Goal: Communication & Community: Share content

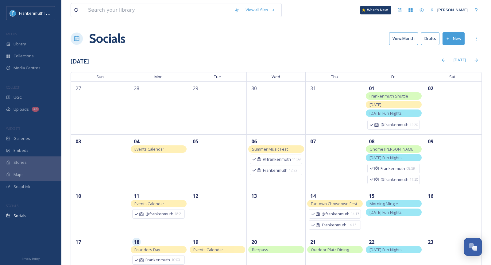
scroll to position [112, 0]
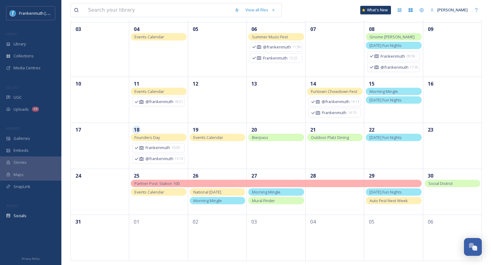
click at [28, 96] on div "UGC" at bounding box center [30, 98] width 61 height 12
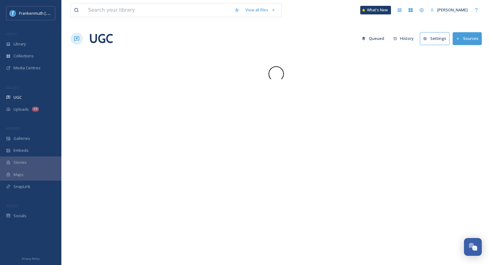
click at [28, 96] on div "UGC" at bounding box center [30, 98] width 61 height 12
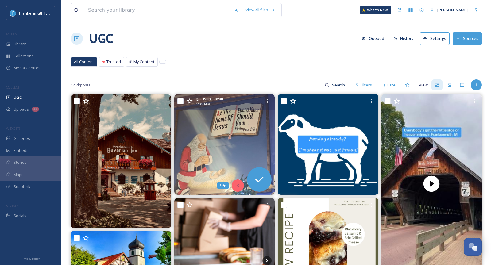
click at [240, 183] on div "Skip" at bounding box center [238, 186] width 12 height 12
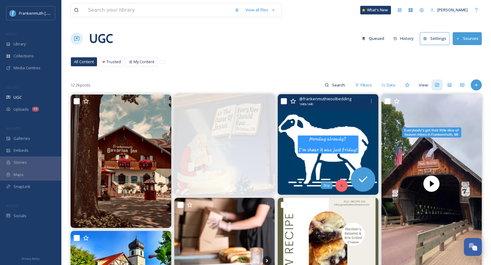
click at [341, 184] on icon at bounding box center [342, 186] width 4 height 4
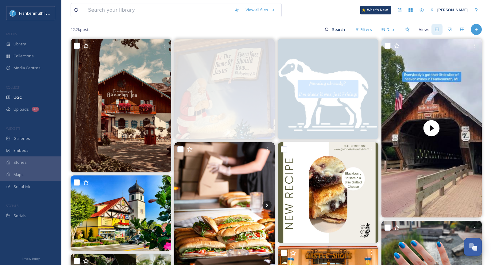
scroll to position [89, 0]
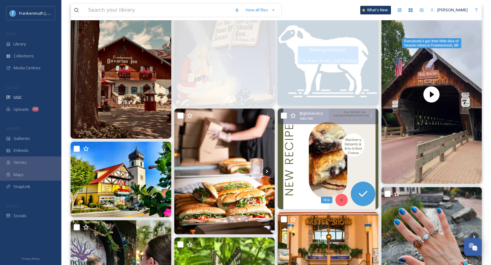
click at [342, 201] on icon at bounding box center [342, 200] width 4 height 4
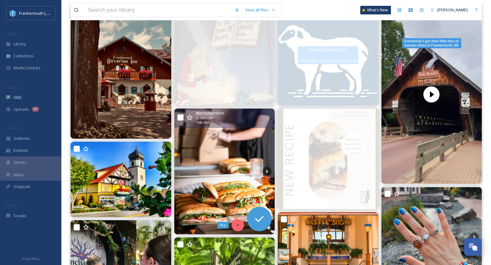
click at [240, 225] on icon at bounding box center [238, 225] width 4 height 4
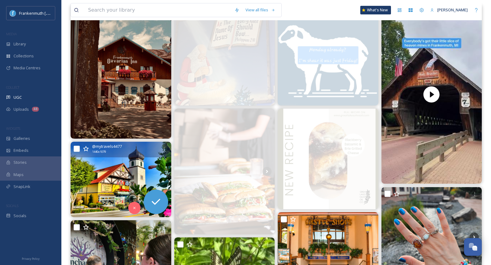
click at [109, 187] on img at bounding box center [121, 179] width 101 height 75
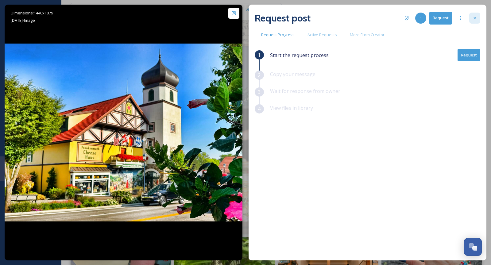
click at [480, 14] on div at bounding box center [475, 18] width 11 height 11
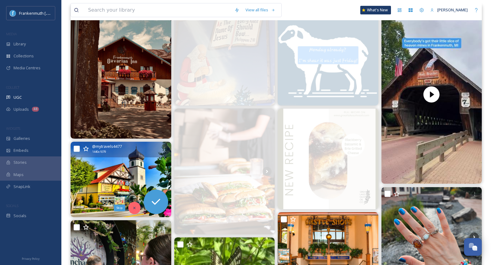
click at [130, 210] on div "Skip" at bounding box center [134, 208] width 12 height 12
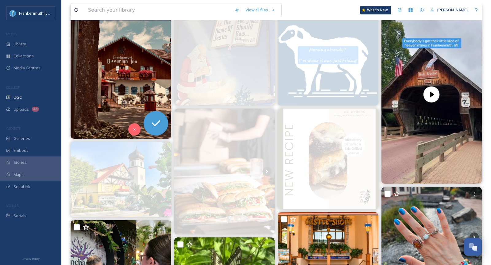
click at [117, 128] on img at bounding box center [121, 72] width 101 height 134
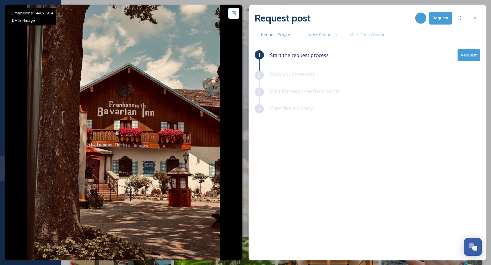
click at [352, 197] on div "1 Start the request process Request 2 Copy your message 3 Wait for response fro…" at bounding box center [368, 139] width 226 height 180
click at [476, 21] on div at bounding box center [475, 18] width 11 height 11
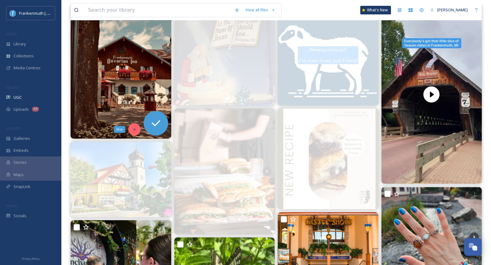
click at [133, 127] on div "Skip" at bounding box center [134, 129] width 12 height 12
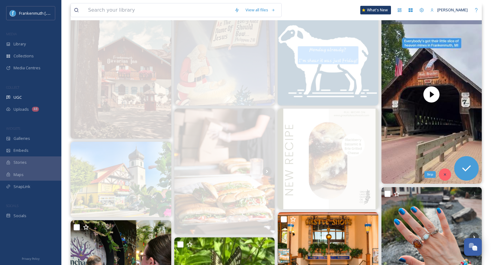
click at [444, 176] on icon at bounding box center [445, 175] width 4 height 4
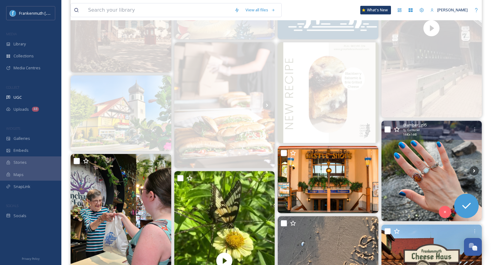
scroll to position [158, 0]
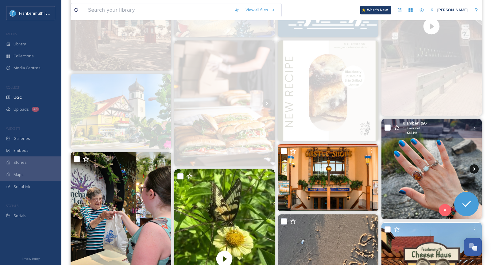
click at [474, 168] on icon at bounding box center [474, 169] width 9 height 9
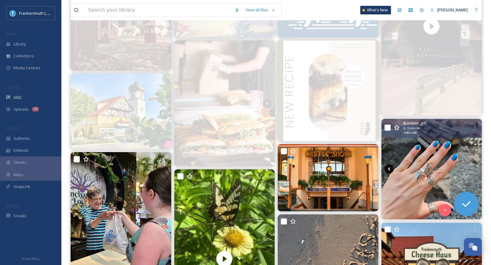
click at [389, 171] on icon at bounding box center [389, 169] width 9 height 9
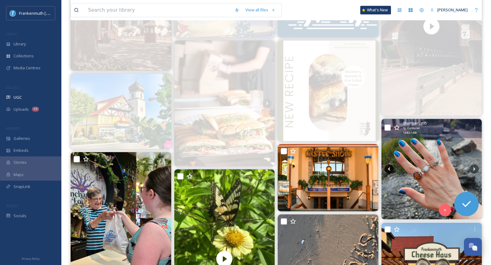
click at [389, 171] on icon at bounding box center [389, 169] width 9 height 9
click at [447, 207] on div "Skip" at bounding box center [445, 210] width 12 height 12
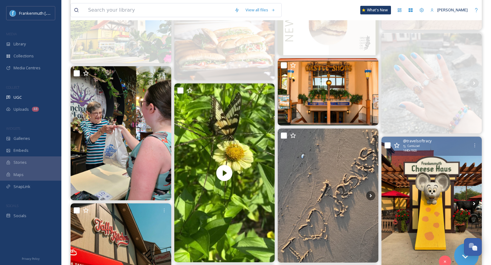
scroll to position [285, 0]
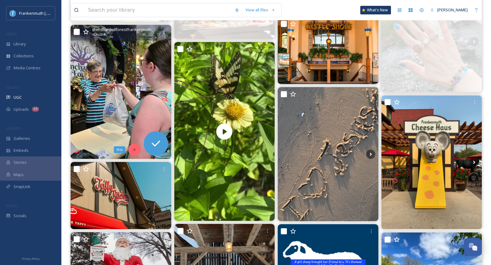
click at [135, 148] on icon at bounding box center [134, 150] width 4 height 4
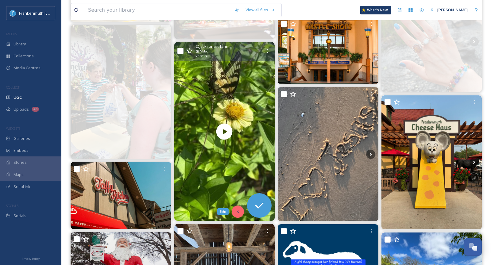
click at [240, 213] on div "Skip" at bounding box center [238, 212] width 12 height 12
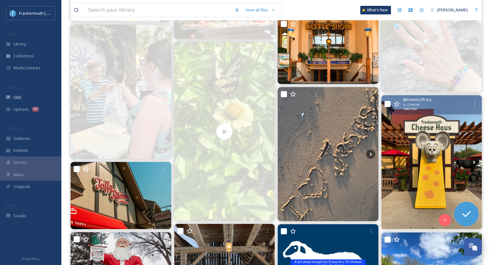
click at [412, 138] on img at bounding box center [432, 163] width 101 height 134
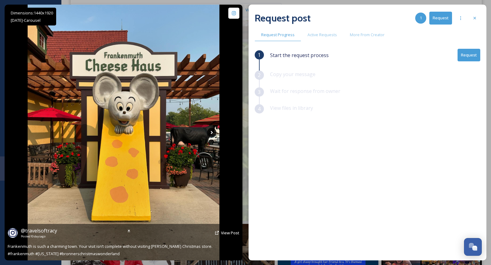
click at [211, 135] on icon at bounding box center [211, 132] width 9 height 9
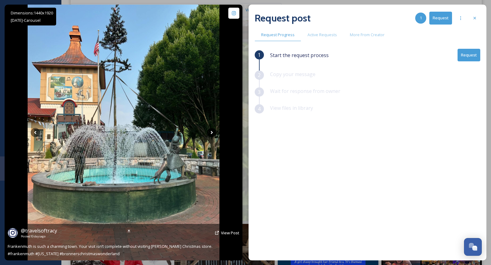
click at [211, 135] on icon at bounding box center [211, 132] width 9 height 9
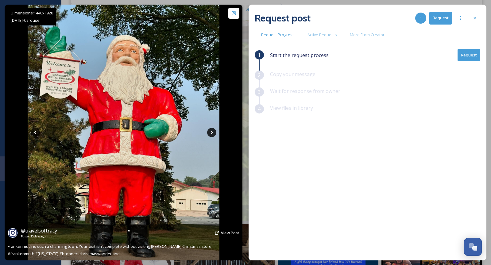
click at [211, 135] on icon at bounding box center [211, 132] width 9 height 9
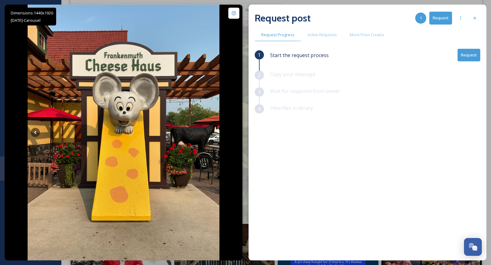
click at [472, 53] on button "Request" at bounding box center [469, 55] width 23 height 13
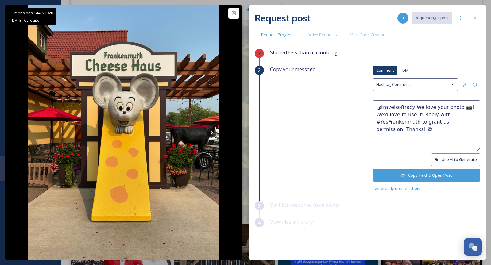
click at [455, 108] on textarea "@travelsoftracy We love your photo 📸! We'd love to use it! Reply with #YesFrank…" at bounding box center [427, 125] width 108 height 51
click at [418, 114] on textarea "@travelsoftracy We love your photos 📸! We'd love to use it! Reply with #YesFran…" at bounding box center [427, 125] width 108 height 51
type textarea "@travelsoftracy We love your photos 📸! We'd love to use them! Reply with #YesFr…"
click at [437, 220] on div "View files in library" at bounding box center [375, 226] width 210 height 17
click at [438, 173] on button "Copy Text & Open Post" at bounding box center [427, 175] width 108 height 13
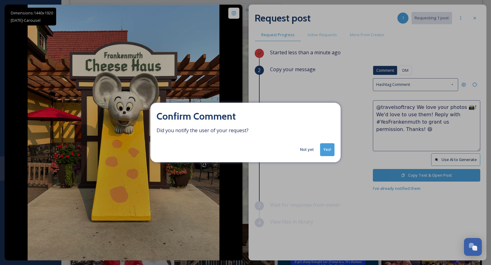
click at [327, 144] on button "Yes!" at bounding box center [327, 149] width 14 height 13
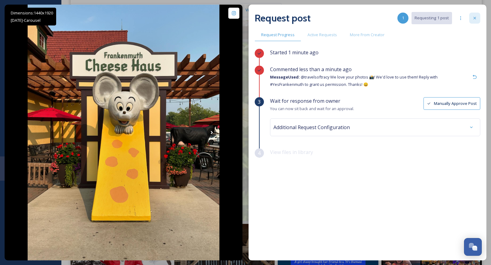
click at [475, 19] on icon at bounding box center [475, 18] width 5 height 5
